Goal: Transaction & Acquisition: Purchase product/service

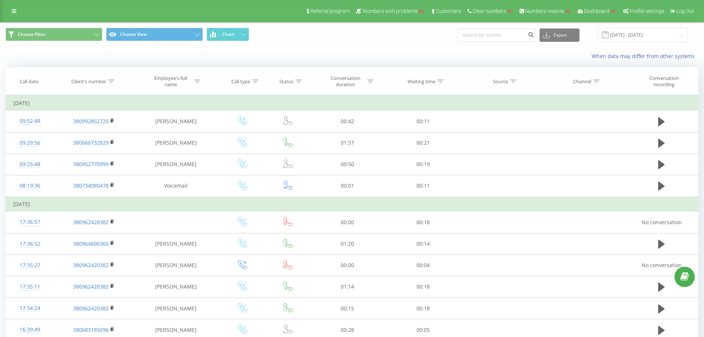
click at [280, 47] on div "Choose Filter Choose View Chart Export .csv .xls .xlsx 22.07.2025 - 22.08.2025" at bounding box center [352, 35] width 704 height 25
click at [10, 10] on link at bounding box center [13, 11] width 13 height 10
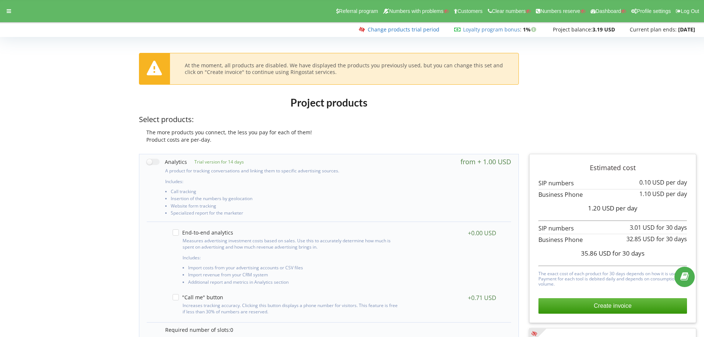
click at [375, 30] on link "Change products trial period" at bounding box center [404, 29] width 72 height 7
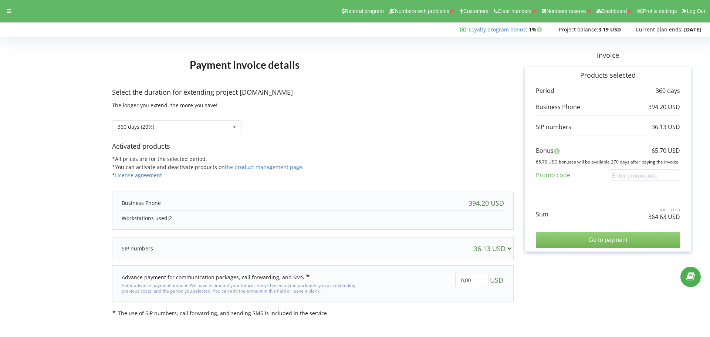
click at [595, 240] on input "Go to payment" at bounding box center [608, 240] width 144 height 16
